Goal: Find specific page/section: Find specific page/section

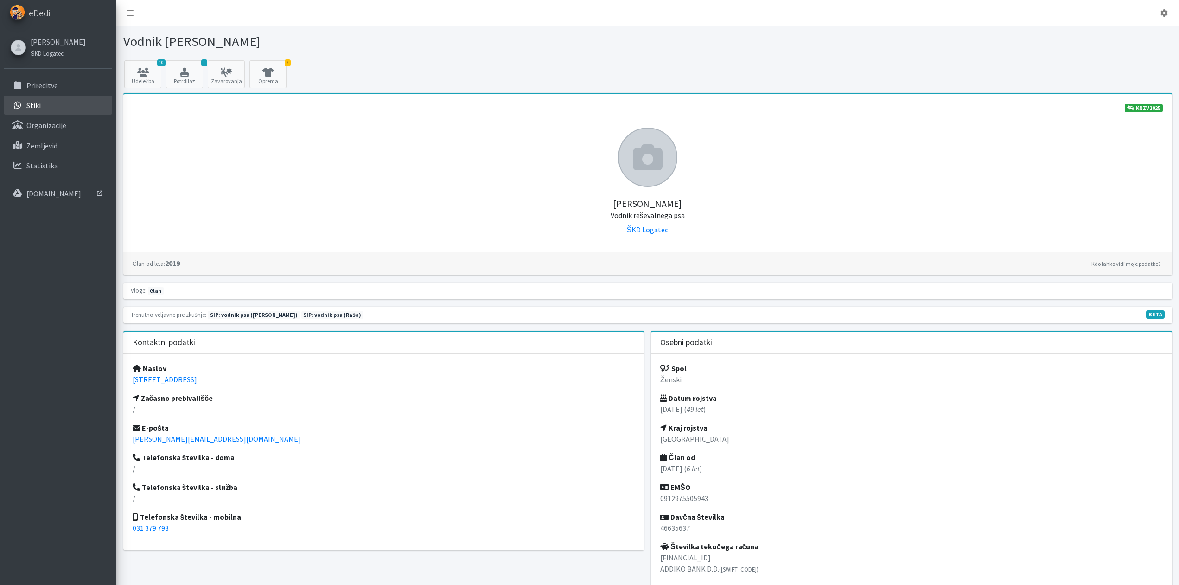
click at [49, 115] on li "Stiki" at bounding box center [58, 106] width 109 height 20
click at [41, 104] on link "Stiki" at bounding box center [58, 105] width 109 height 19
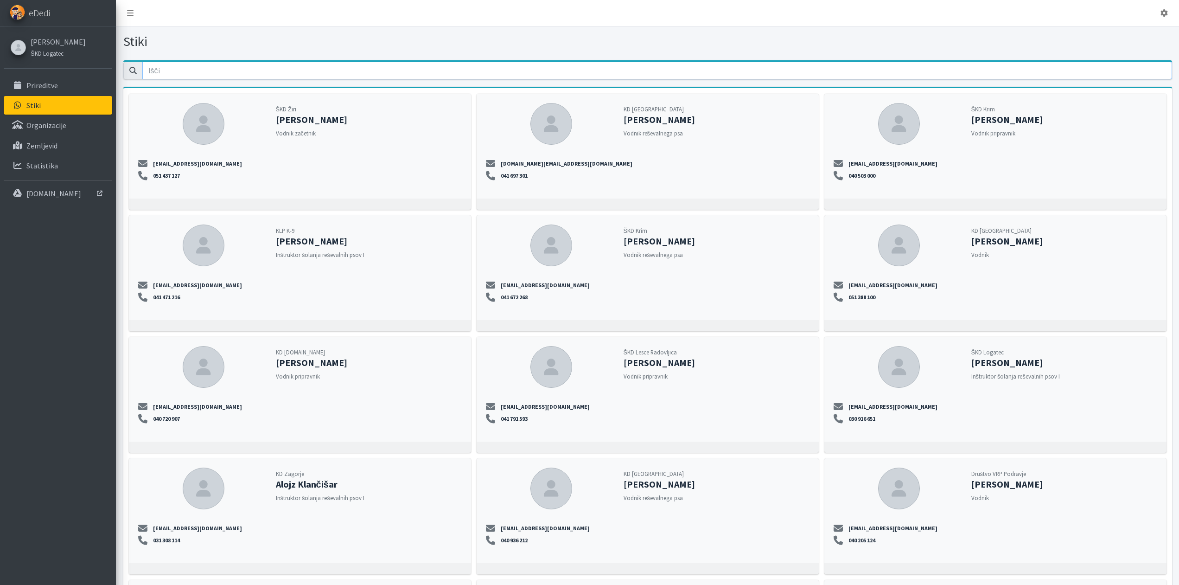
click at [228, 74] on input "email" at bounding box center [657, 71] width 1030 height 18
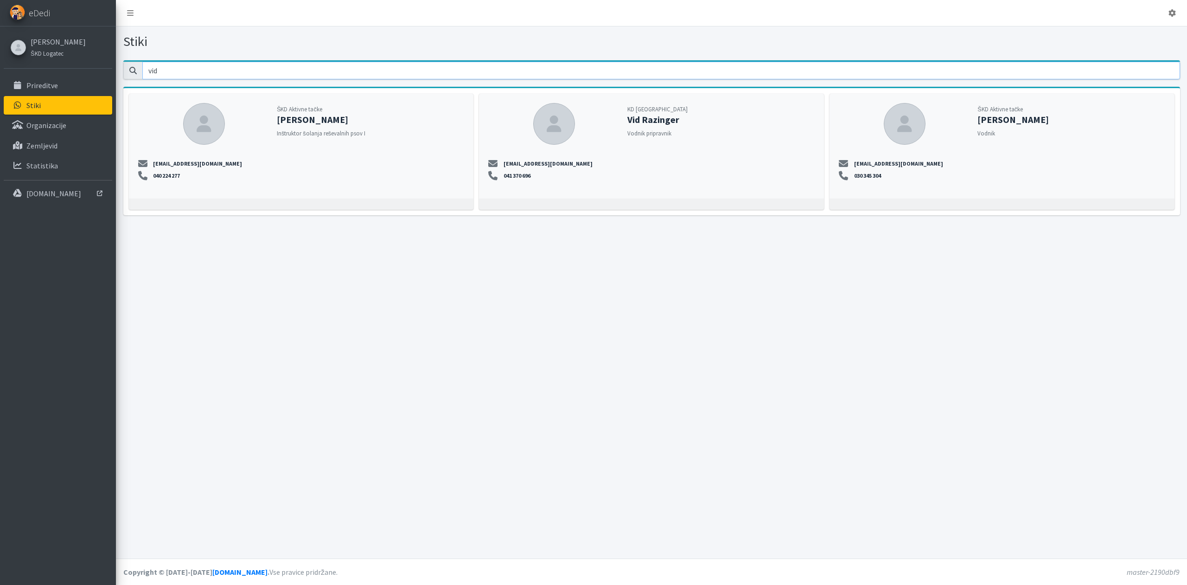
type input "vid"
click at [57, 40] on link "[PERSON_NAME]" at bounding box center [58, 41] width 55 height 11
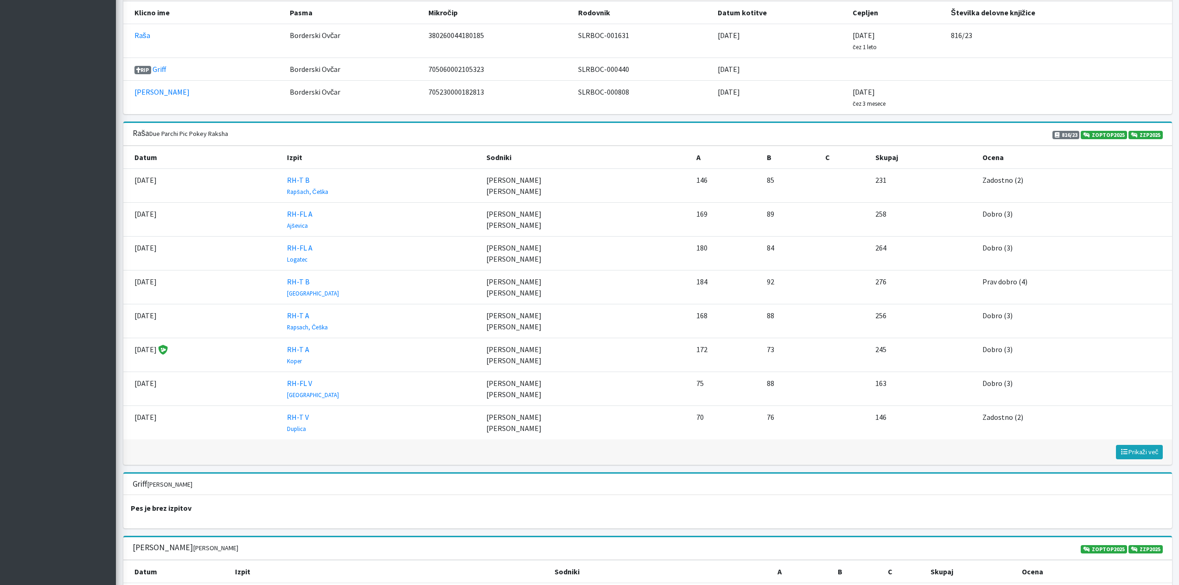
scroll to position [1144, 0]
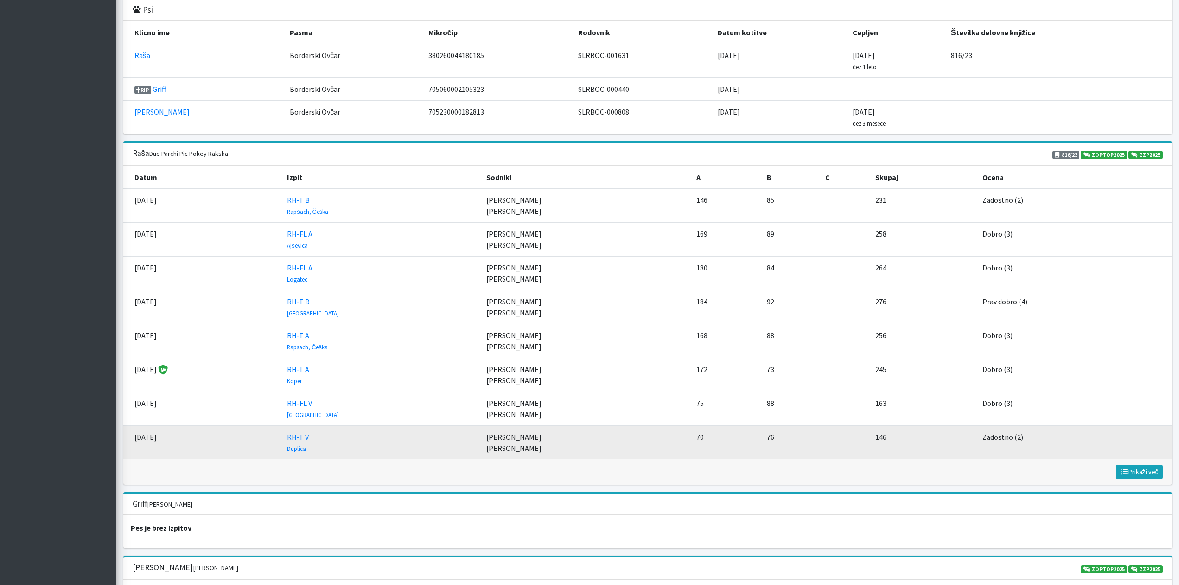
click at [452, 448] on td "RH-T V Duplica" at bounding box center [381, 443] width 199 height 34
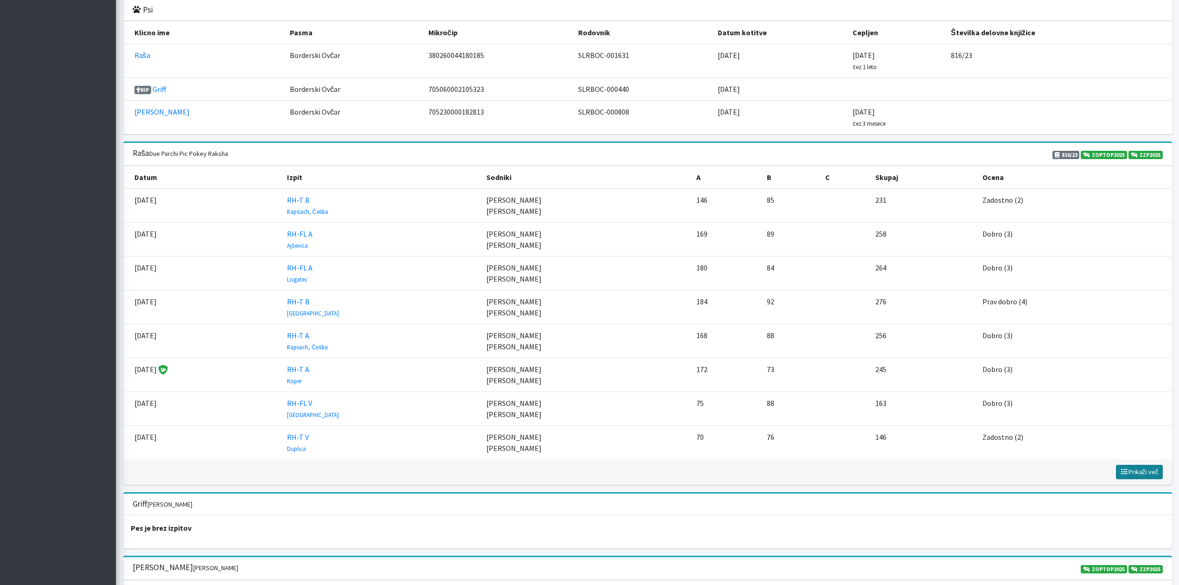
click at [1130, 469] on span "Prikaži več" at bounding box center [1139, 471] width 38 height 8
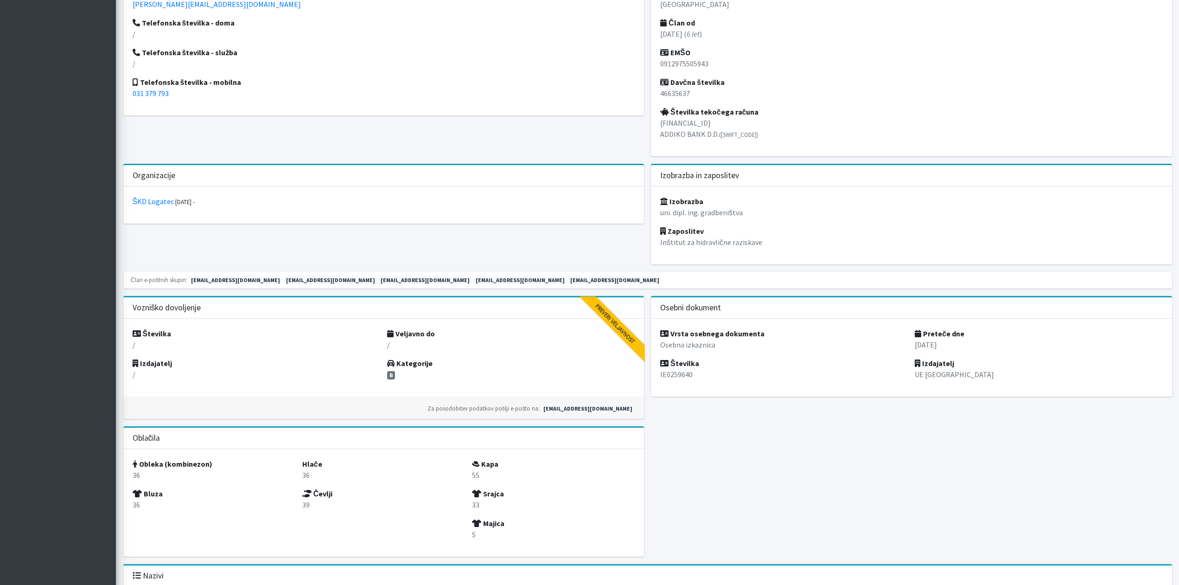
scroll to position [198, 0]
